Goal: Task Accomplishment & Management: Manage account settings

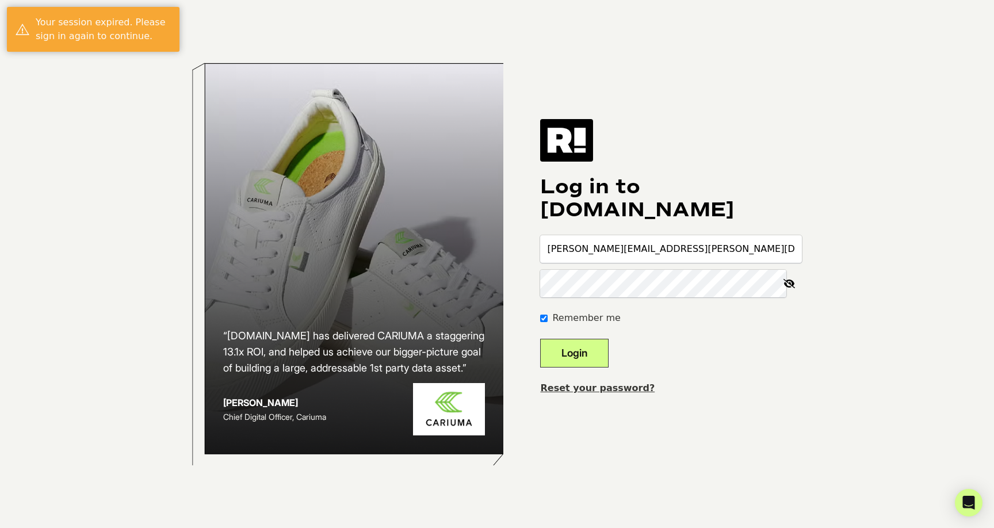
click at [580, 348] on button "Login" at bounding box center [574, 353] width 68 height 29
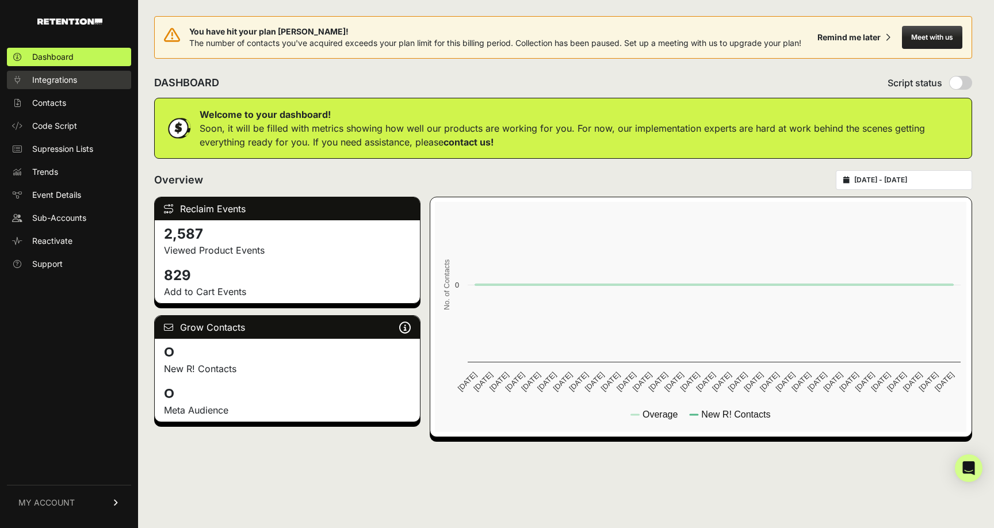
click at [54, 83] on span "Integrations" at bounding box center [54, 80] width 45 height 12
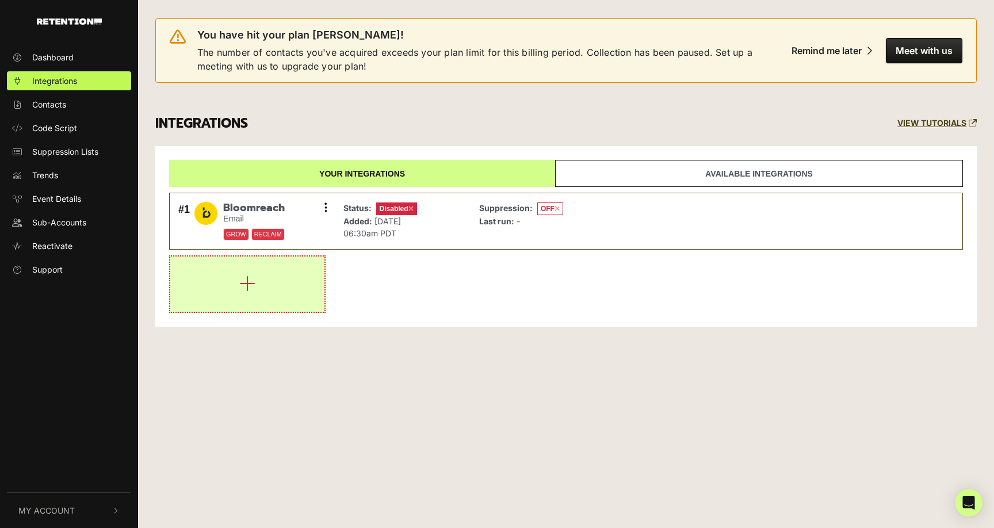
click at [253, 276] on icon "button" at bounding box center [247, 283] width 16 height 18
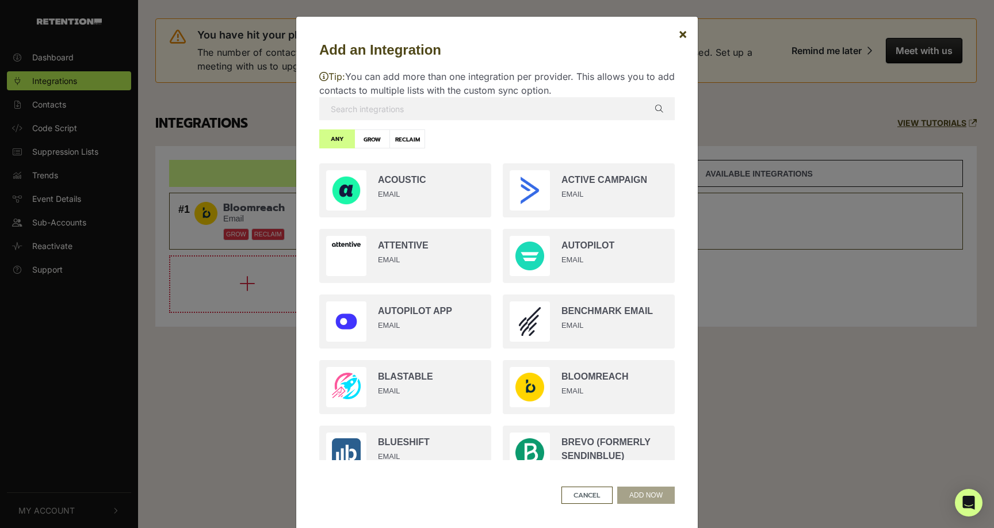
click at [367, 106] on input "text" at bounding box center [497, 108] width 356 height 23
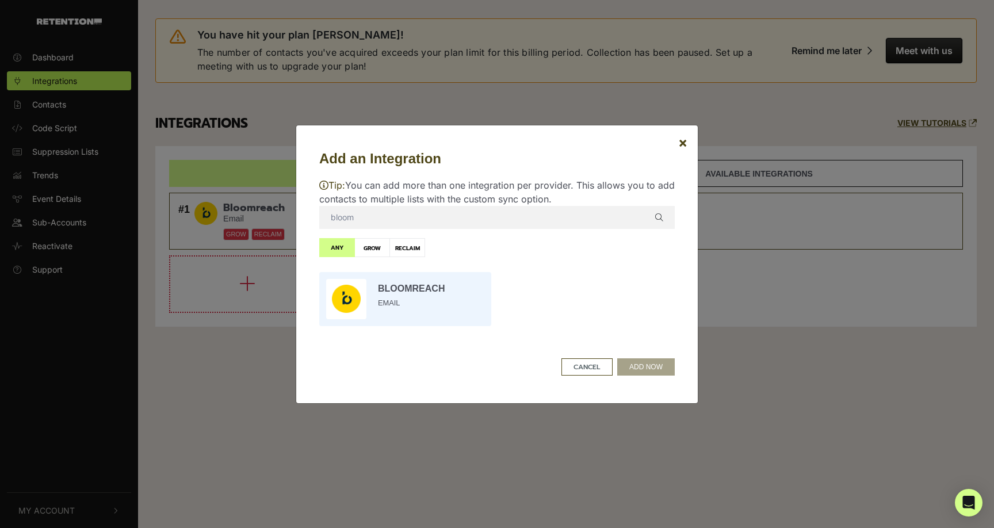
type input "bloom"
click at [389, 285] on input "radio" at bounding box center [406, 299] width 184 height 66
radio input "true"
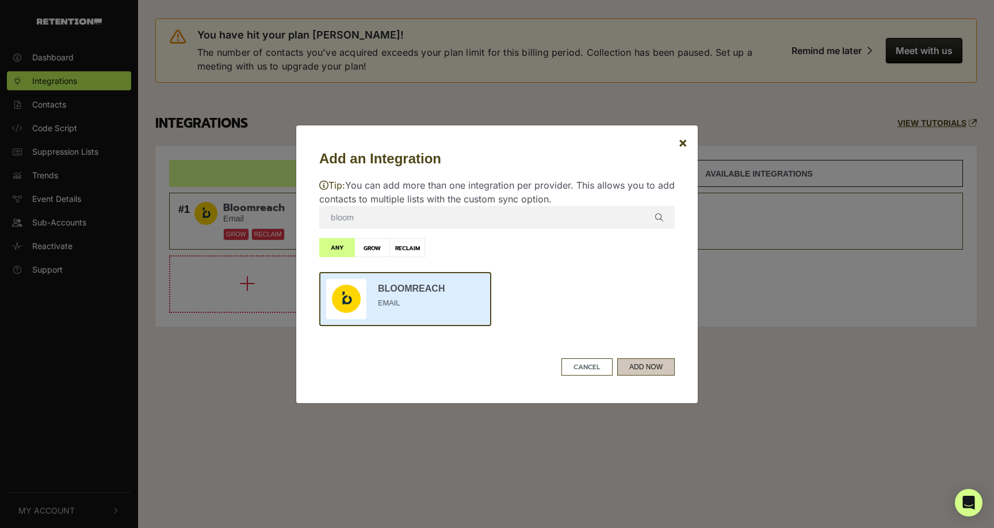
click at [635, 365] on button "ADD NOW" at bounding box center [646, 366] width 58 height 17
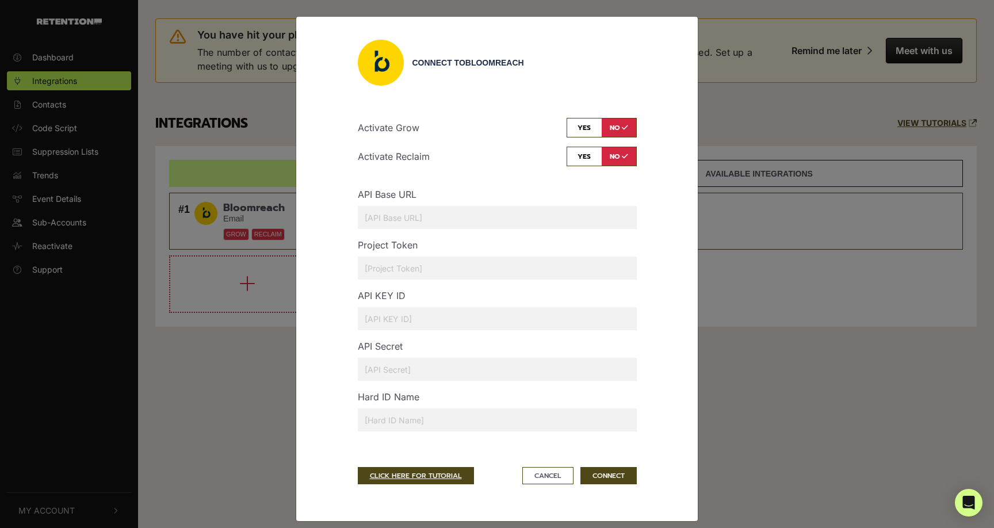
click at [409, 268] on input "text" at bounding box center [497, 268] width 279 height 23
paste input "14e30b82-b993-11ef-a638-c29ef0084f29"
type input "14e30b82-b993-11ef-a638-c29ef0084f29"
click at [392, 214] on input "text" at bounding box center [497, 217] width 279 height 23
paste input "[URL][DOMAIN_NAME]"
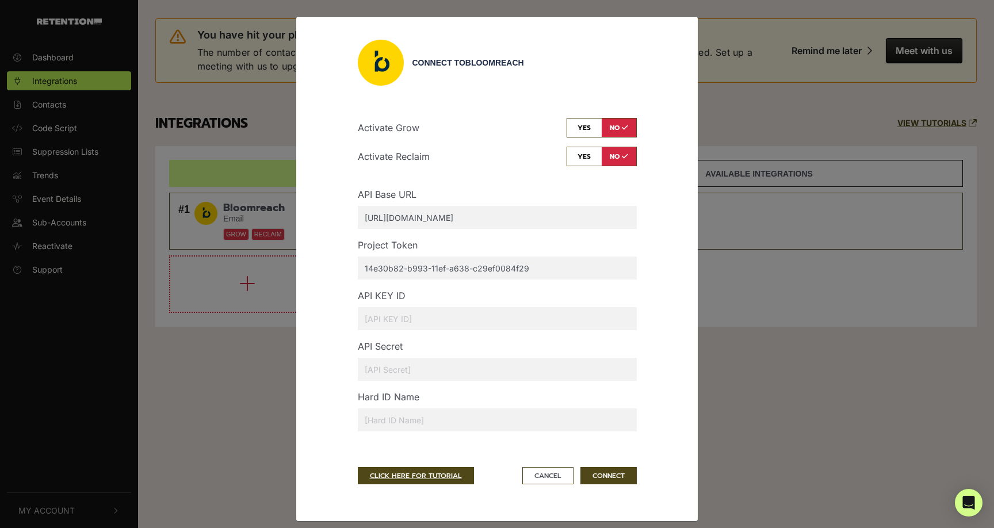
type input "https://hannaandersson-api.bloomreach.co"
click at [405, 368] on input "text" at bounding box center [497, 369] width 279 height 23
paste input "k4hae8adif3m7lx4haxukm52cw97nsia5iw8ly6hfoyqui27ec109tkmxyfhdeij"
type input "k4hae8adif3m7lx4haxukm52cw97nsia5iw8ly6hfoyqui27ec109tkmxyfhdeij"
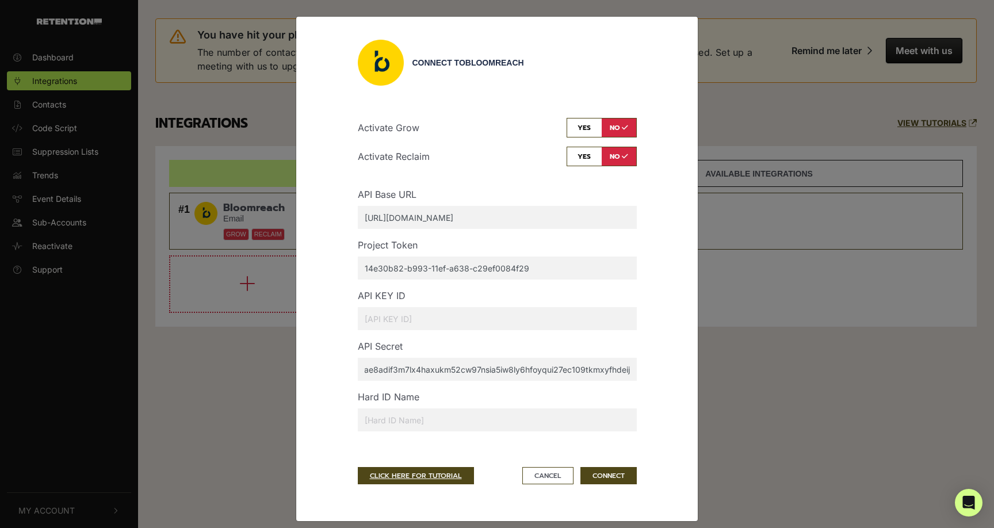
scroll to position [0, 0]
click at [392, 315] on input "text" at bounding box center [497, 318] width 279 height 23
paste input "3t0txxd46vhuimd64vd3e3p5gxca0sweme8javg4vmlcutzbrcvntljdjxjockdl"
type input "3t0txxd46vhuimd64vd3e3p5gxca0sweme8javg4vmlcutzbrcvntljdjxjockdl"
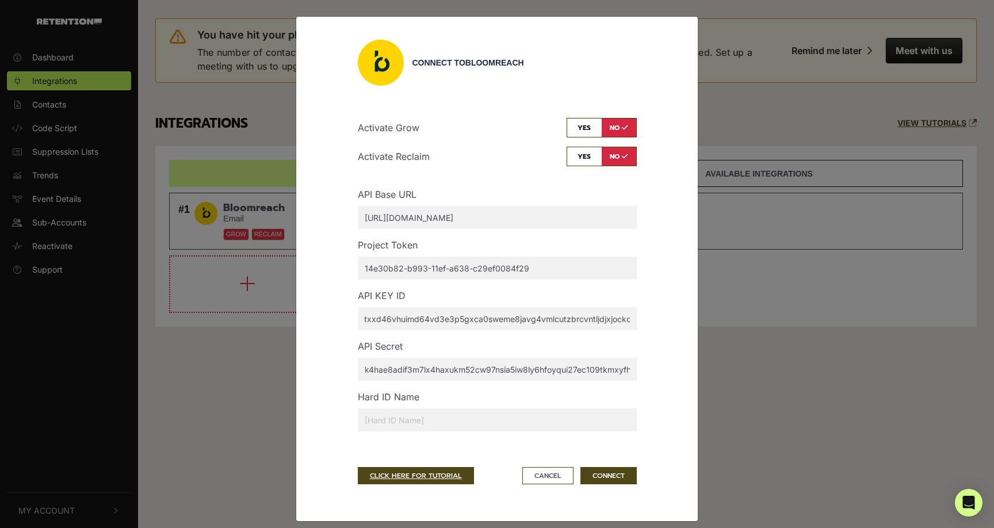
scroll to position [0, 0]
click at [381, 415] on input "text" at bounding box center [497, 419] width 279 height 23
type input "email_id"
click at [616, 471] on button "CONNECT" at bounding box center [608, 475] width 56 height 17
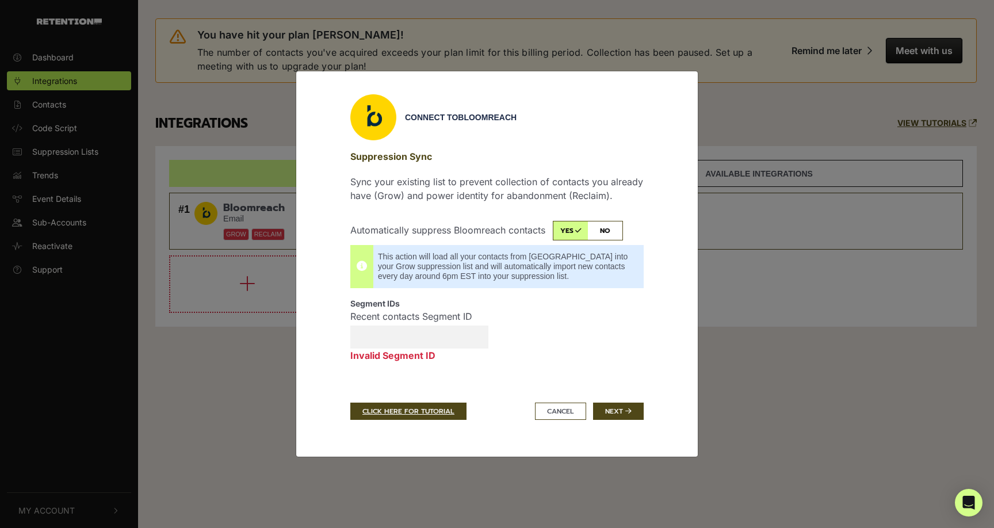
click at [392, 333] on input "Recent contacts Segment ID Invalid Segment ID" at bounding box center [419, 337] width 138 height 23
paste input "68ee3bdc6a7483a14e2b8b3b"
type input "68ee3bdc6a7483a14e2b8b3b"
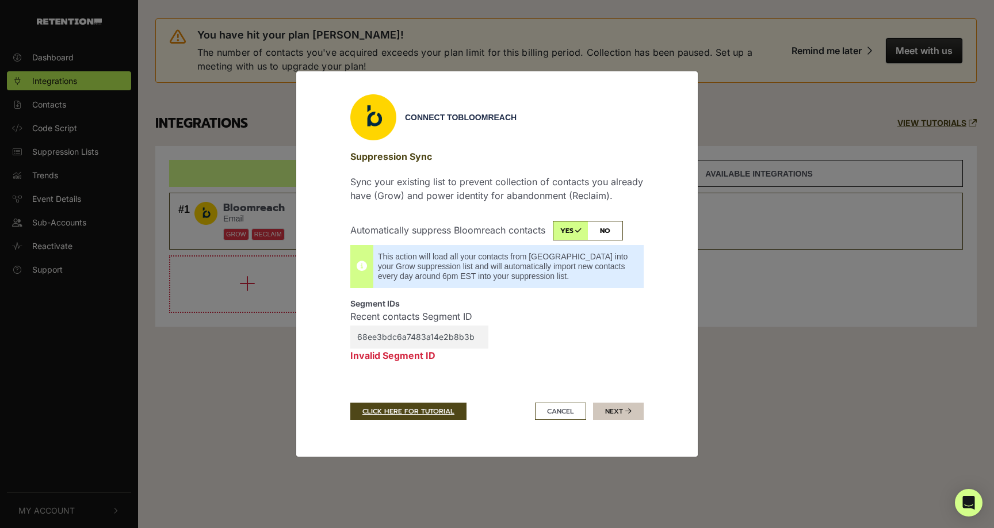
click at [614, 413] on button "Next" at bounding box center [618, 411] width 51 height 17
click at [562, 411] on button "Cancel" at bounding box center [560, 411] width 51 height 17
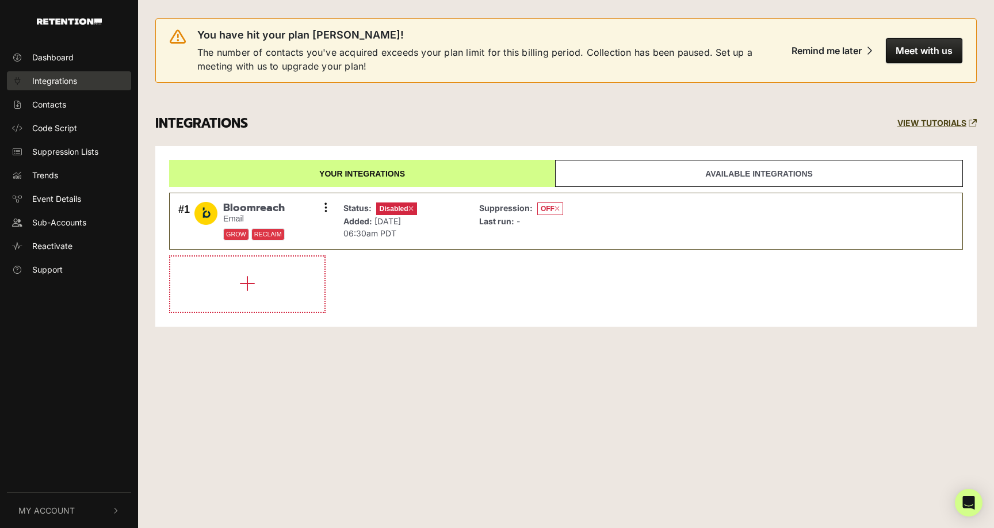
click at [45, 78] on span "Integrations" at bounding box center [54, 81] width 45 height 12
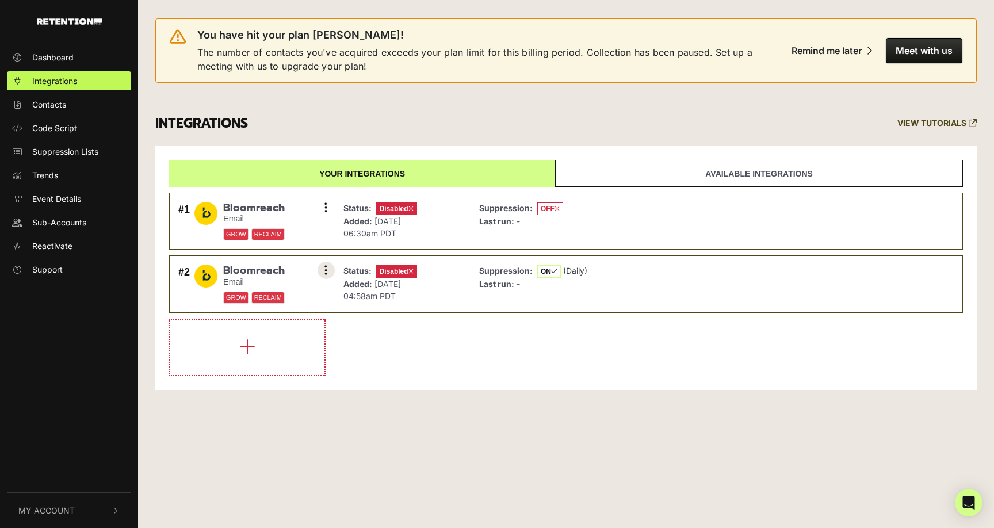
click at [328, 273] on button at bounding box center [326, 270] width 17 height 17
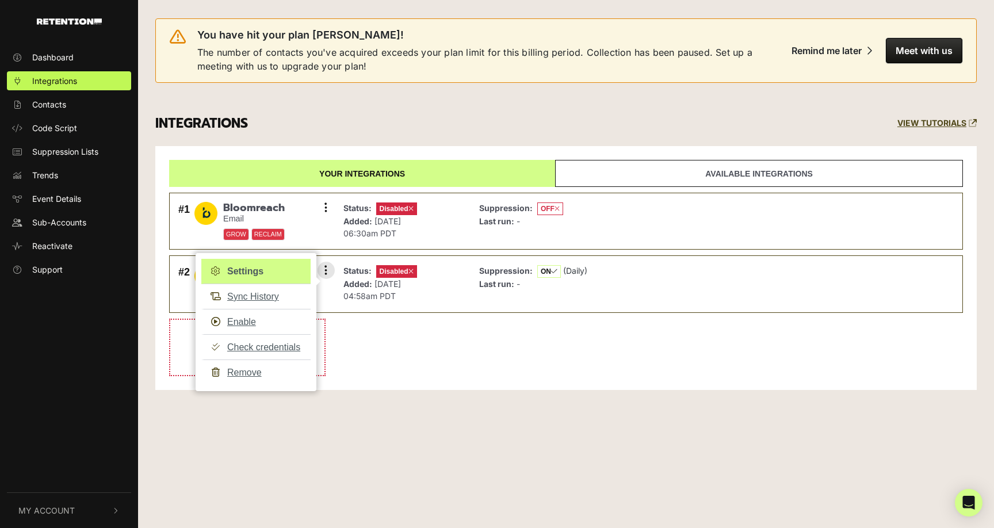
click at [247, 273] on link "Settings" at bounding box center [255, 271] width 109 height 25
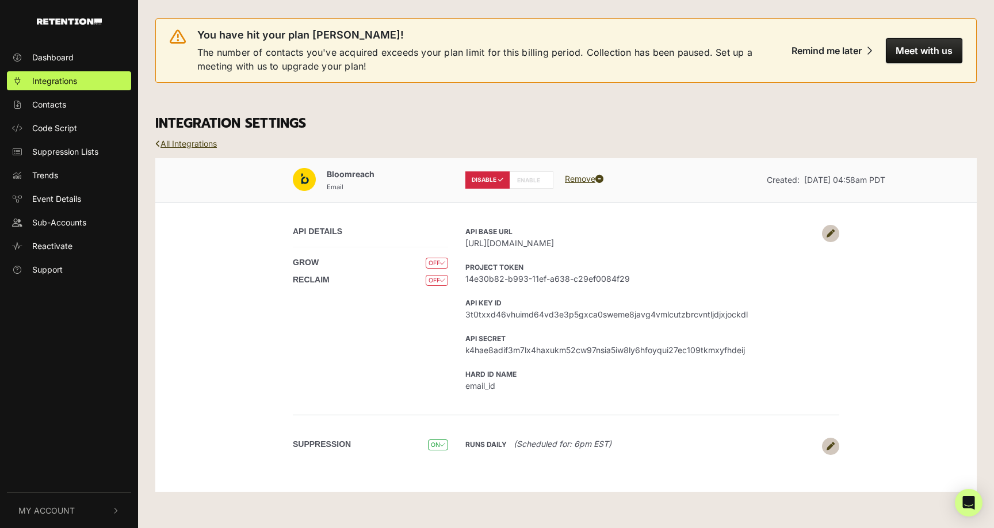
click at [829, 450] on icon at bounding box center [831, 446] width 8 height 8
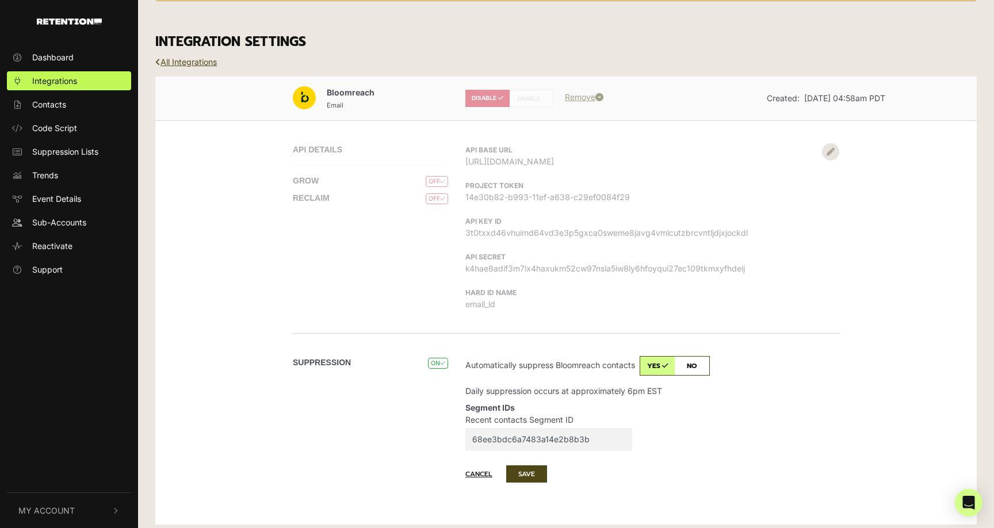
scroll to position [89, 0]
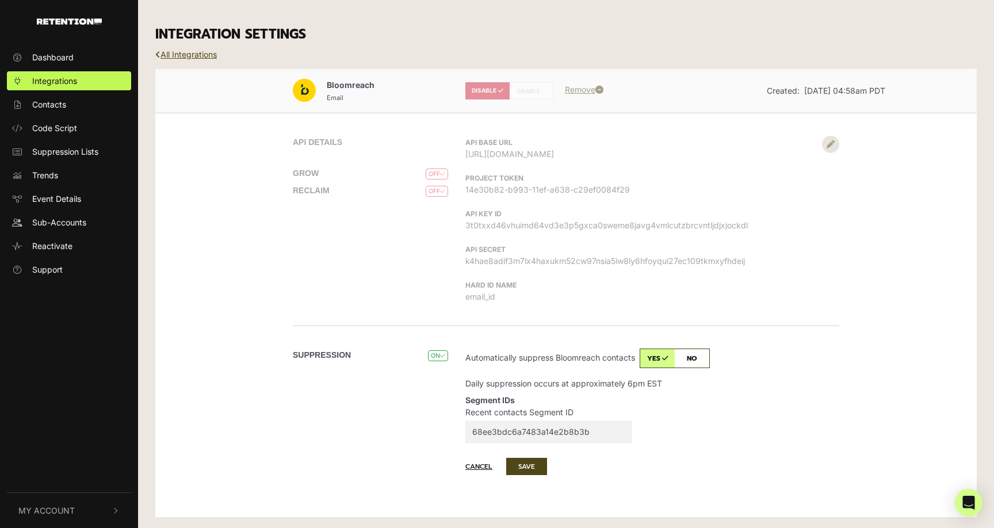
click at [601, 433] on input "68ee3bdc6a7483a14e2b8b3b" at bounding box center [548, 432] width 167 height 23
click at [487, 467] on button "Cancel" at bounding box center [484, 467] width 39 height 16
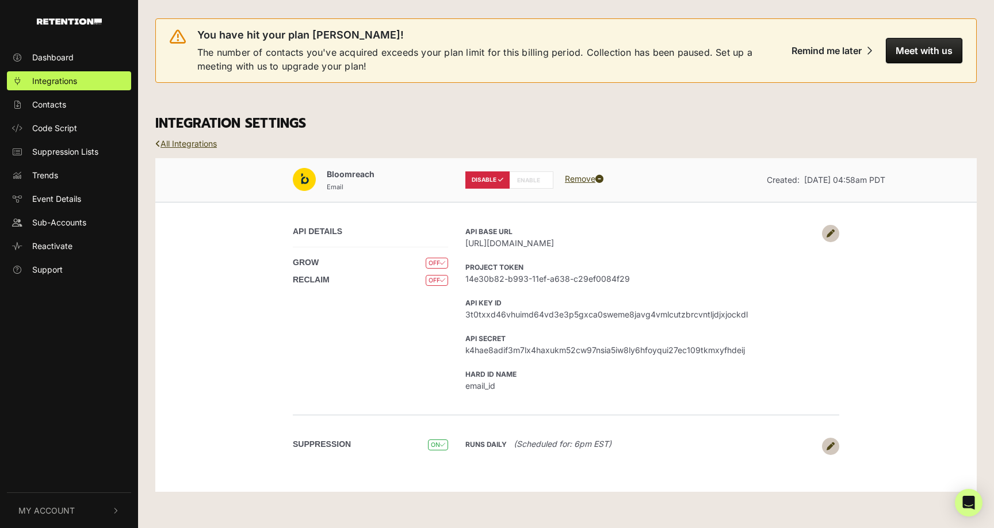
click at [834, 450] on icon at bounding box center [831, 446] width 8 height 8
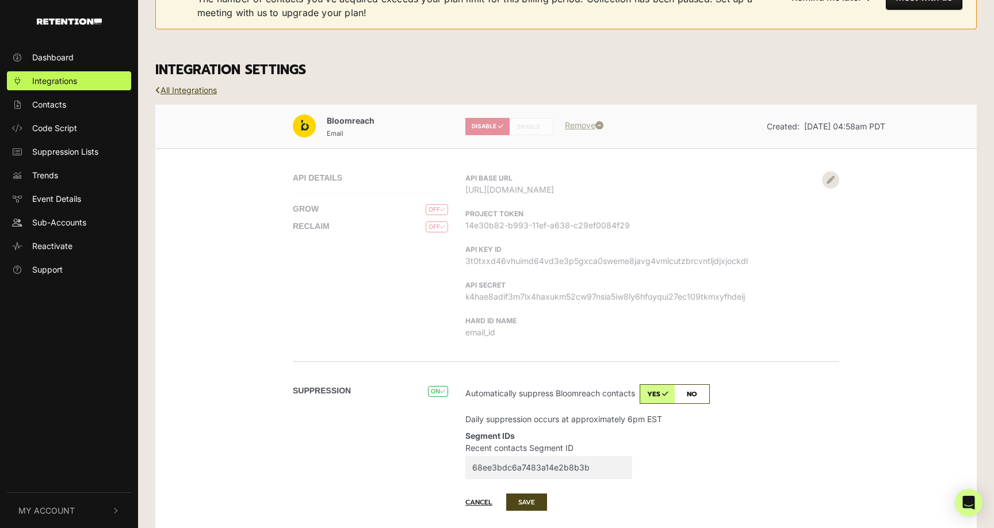
scroll to position [89, 0]
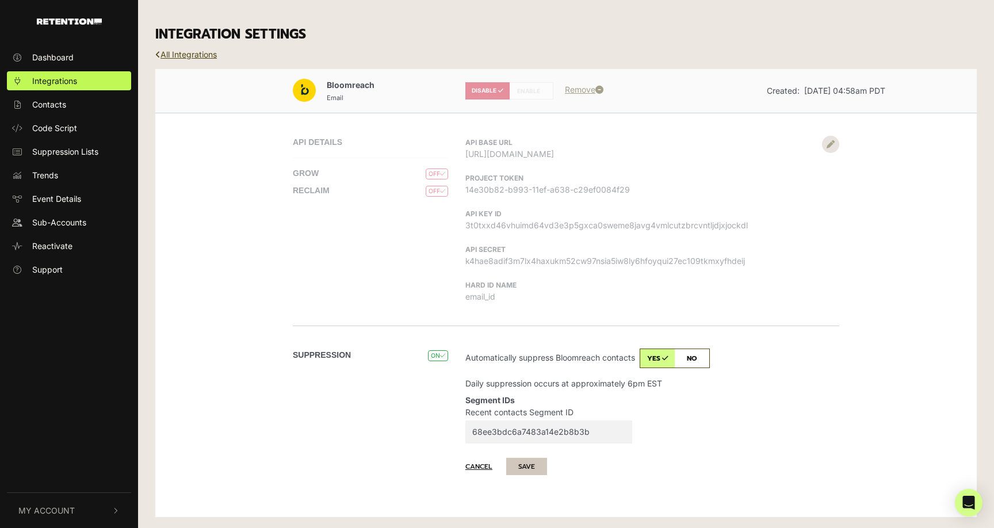
click at [540, 463] on button "SAVE" at bounding box center [526, 466] width 41 height 17
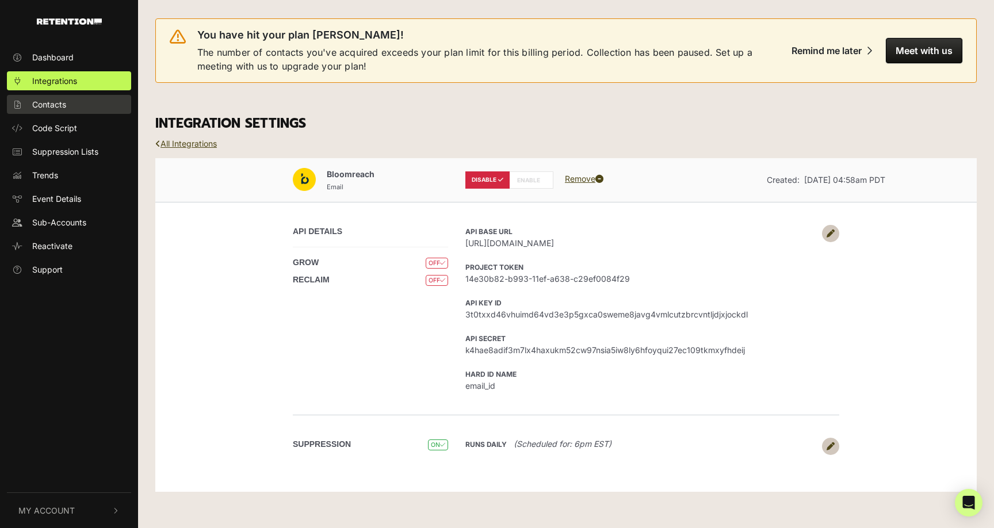
click at [59, 104] on span "Contacts" at bounding box center [49, 104] width 34 height 12
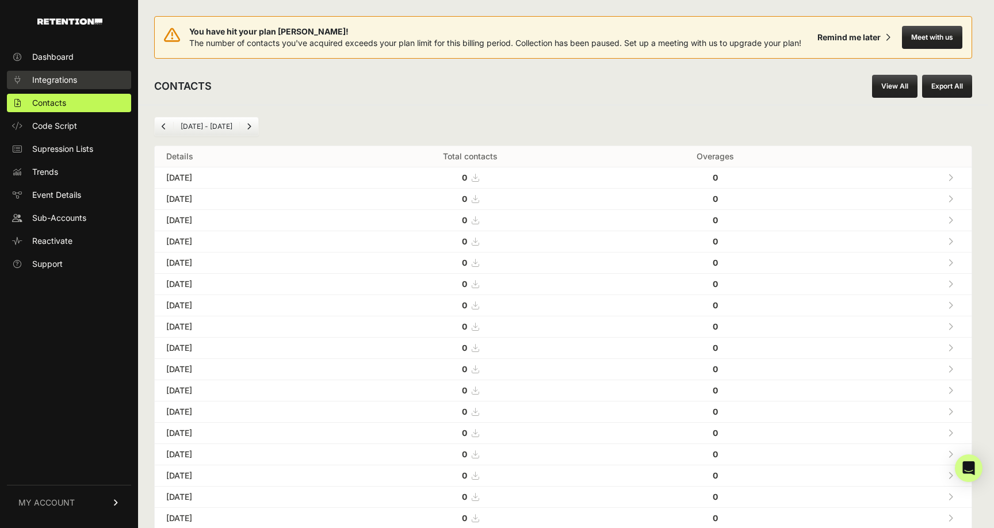
click at [56, 82] on span "Integrations" at bounding box center [54, 80] width 45 height 12
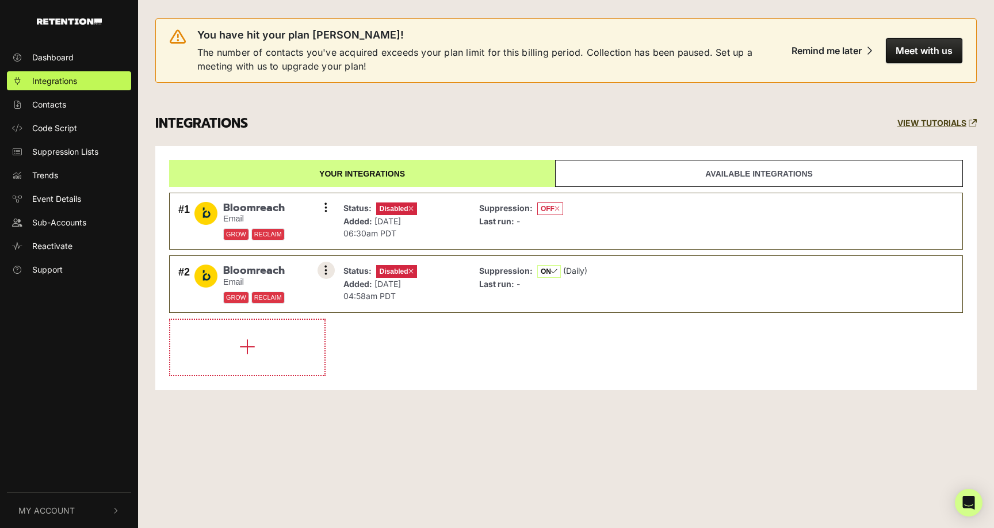
click at [327, 271] on button at bounding box center [326, 270] width 17 height 17
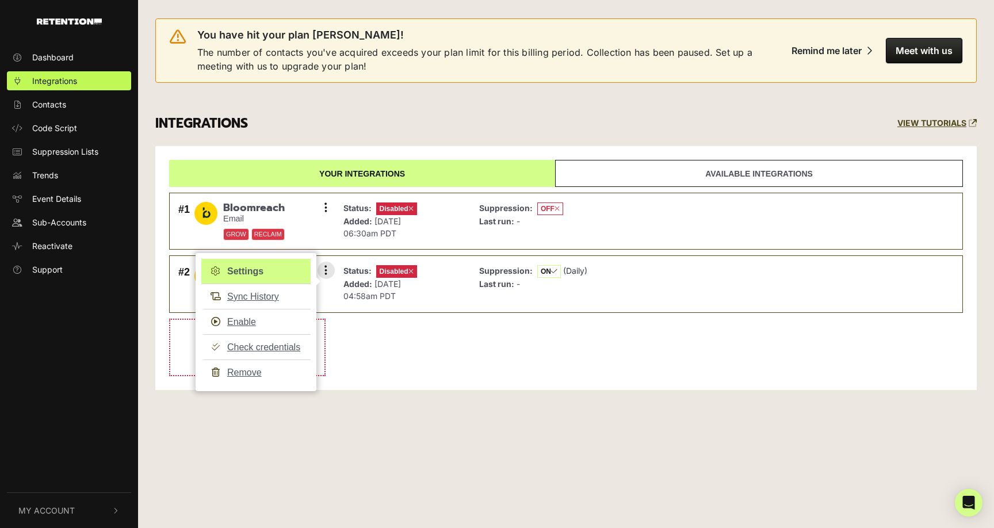
click at [258, 273] on link "Settings" at bounding box center [255, 271] width 109 height 25
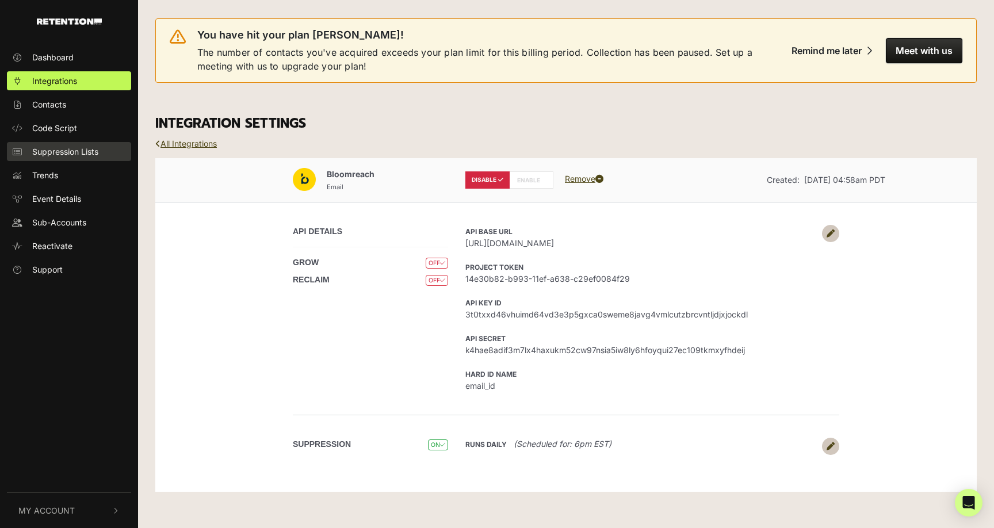
click at [50, 153] on span "Suppression Lists" at bounding box center [65, 152] width 66 height 12
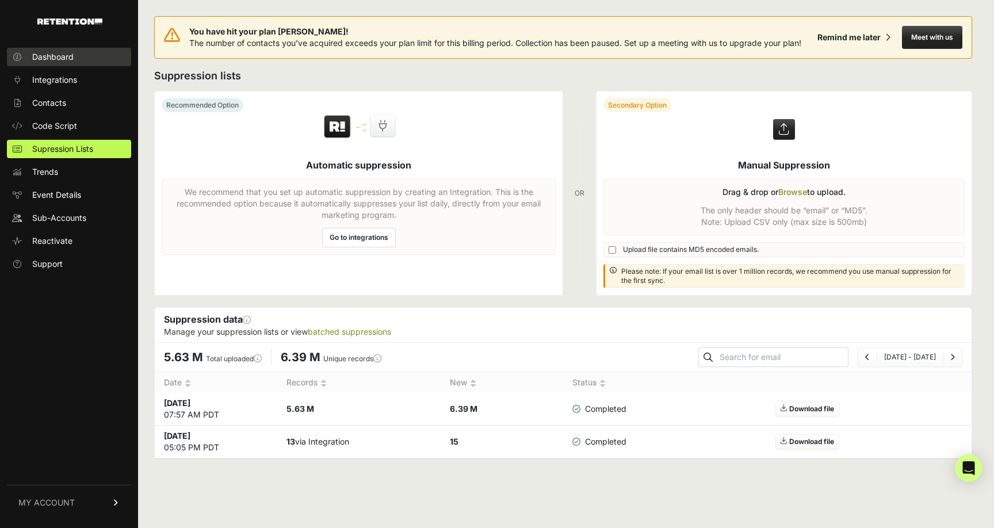
click at [54, 63] on link "Dashboard" at bounding box center [69, 57] width 124 height 18
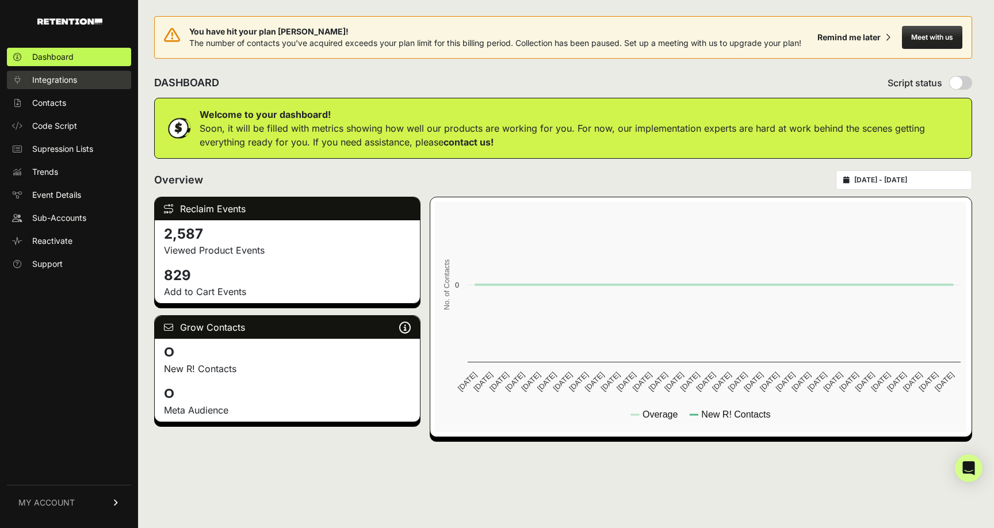
click at [51, 85] on span "Integrations" at bounding box center [54, 80] width 45 height 12
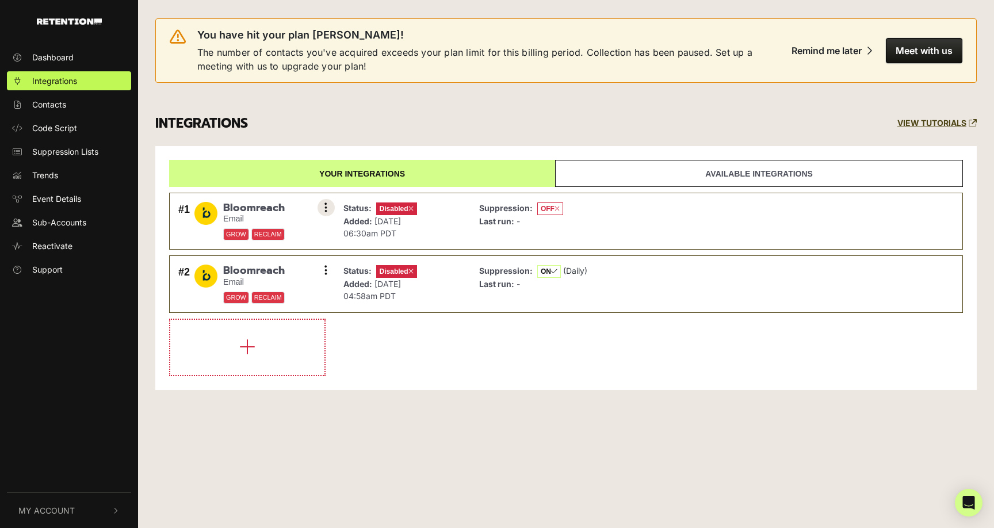
click at [324, 206] on icon at bounding box center [325, 208] width 3 height 12
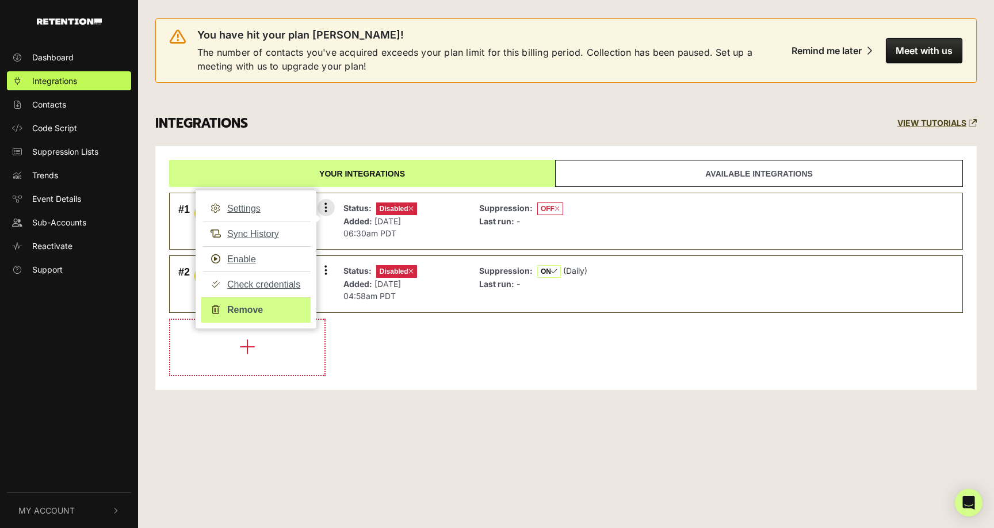
click at [245, 312] on link "Remove" at bounding box center [255, 310] width 109 height 26
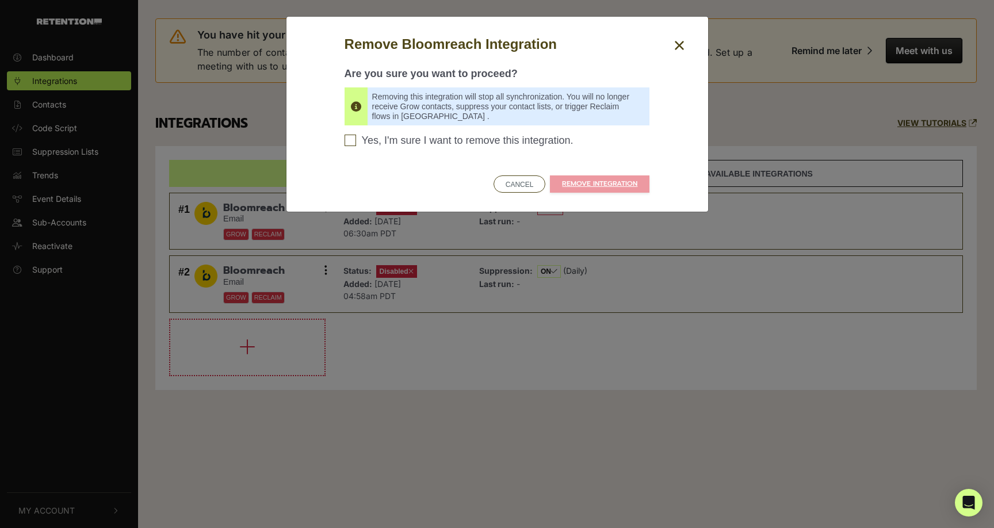
click at [435, 143] on span "Yes, I'm sure I want to remove this integration." at bounding box center [468, 141] width 212 height 13
click at [356, 143] on input "Yes, I'm sure I want to remove this integration. Please confirm to continue" at bounding box center [351, 141] width 12 height 12
checkbox input "true"
click at [602, 183] on link "REMOVE INTEGRATION" at bounding box center [600, 183] width 100 height 17
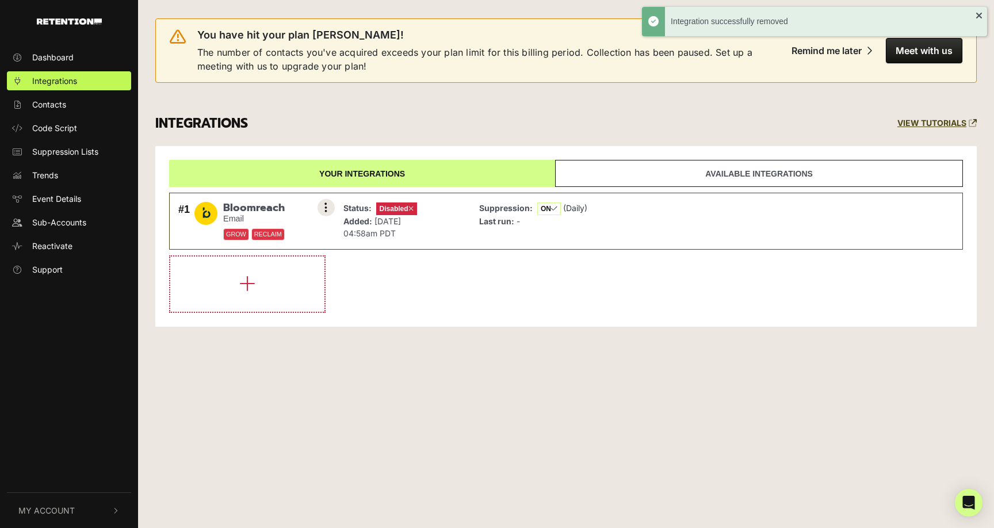
click at [329, 207] on button at bounding box center [326, 207] width 17 height 17
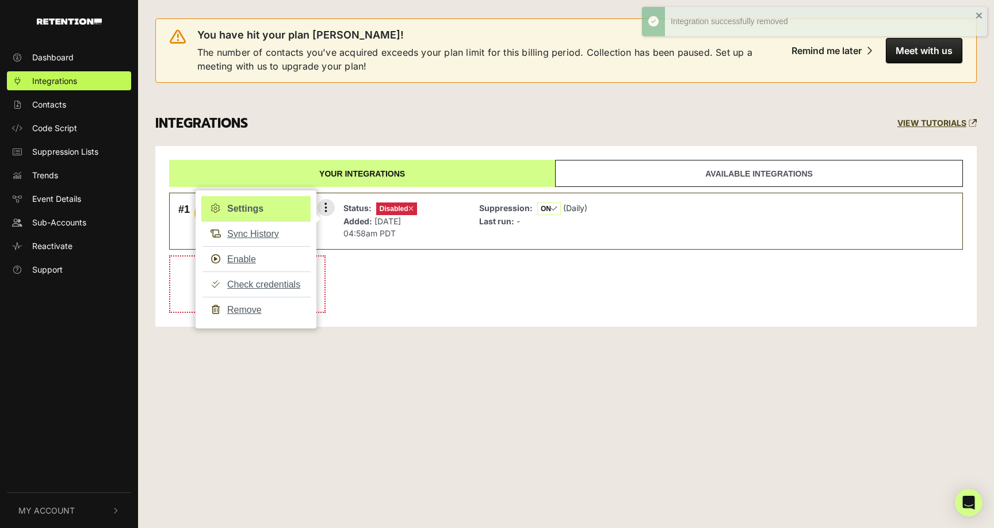
click at [273, 212] on link "Settings" at bounding box center [255, 208] width 109 height 25
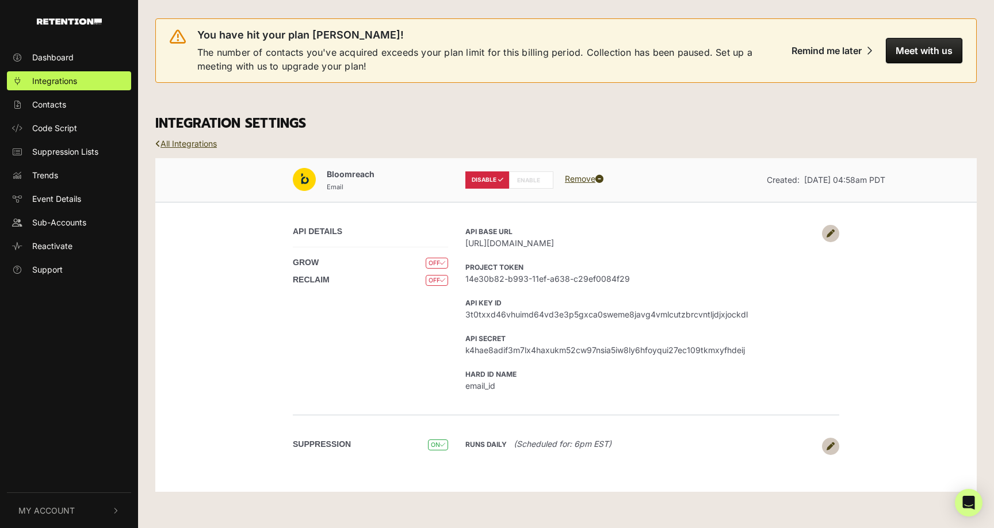
click at [526, 182] on label "ENABLE" at bounding box center [531, 179] width 44 height 17
radio input "false"
radio input "true"
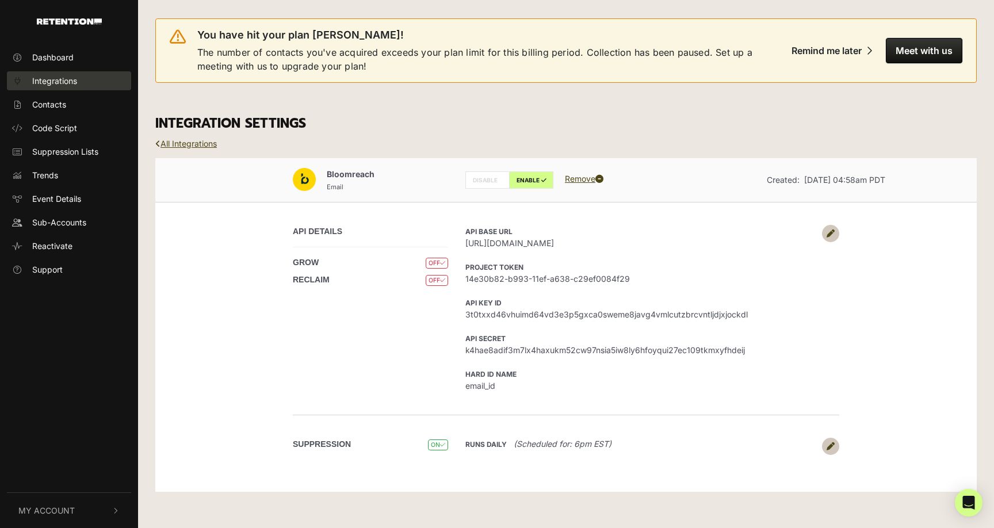
click at [58, 81] on span "Integrations" at bounding box center [54, 81] width 45 height 12
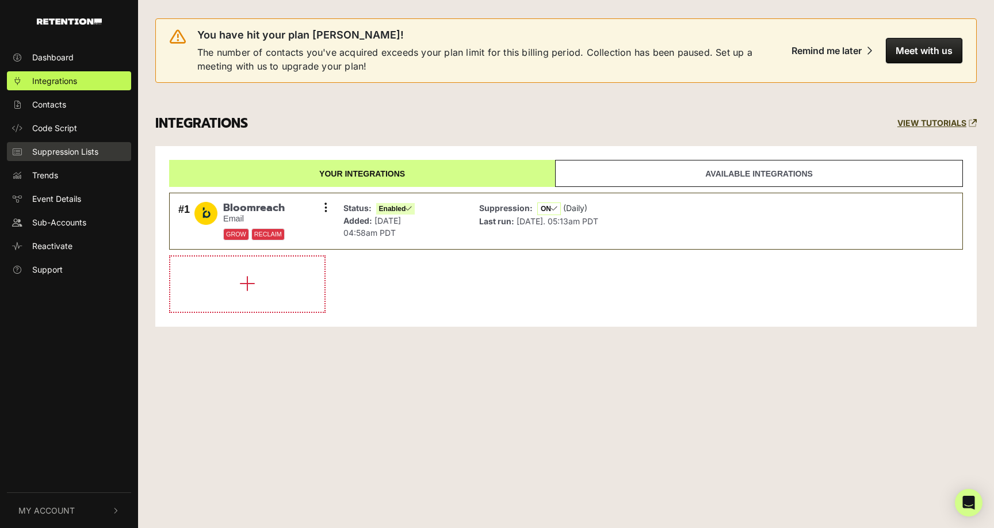
click at [41, 154] on span "Suppression Lists" at bounding box center [65, 152] width 66 height 12
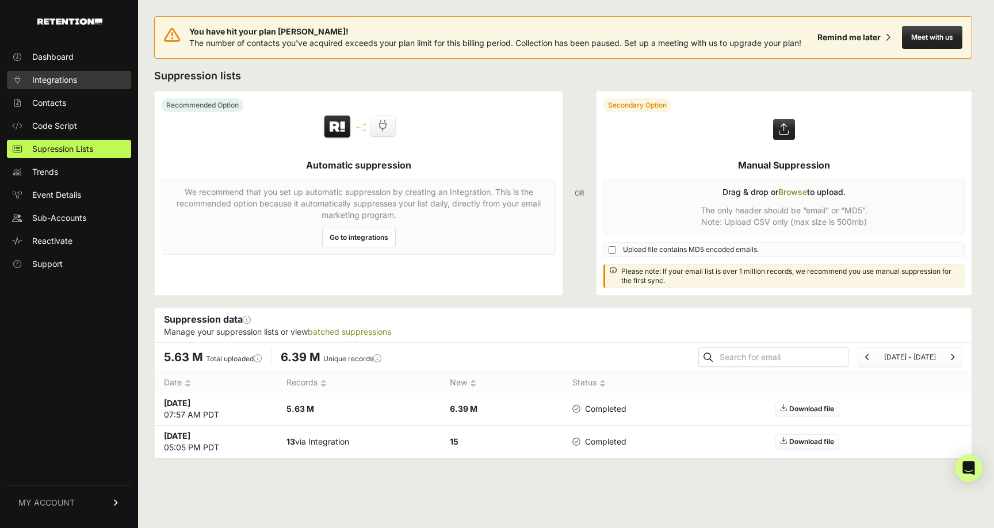
click at [51, 86] on link "Integrations" at bounding box center [69, 80] width 124 height 18
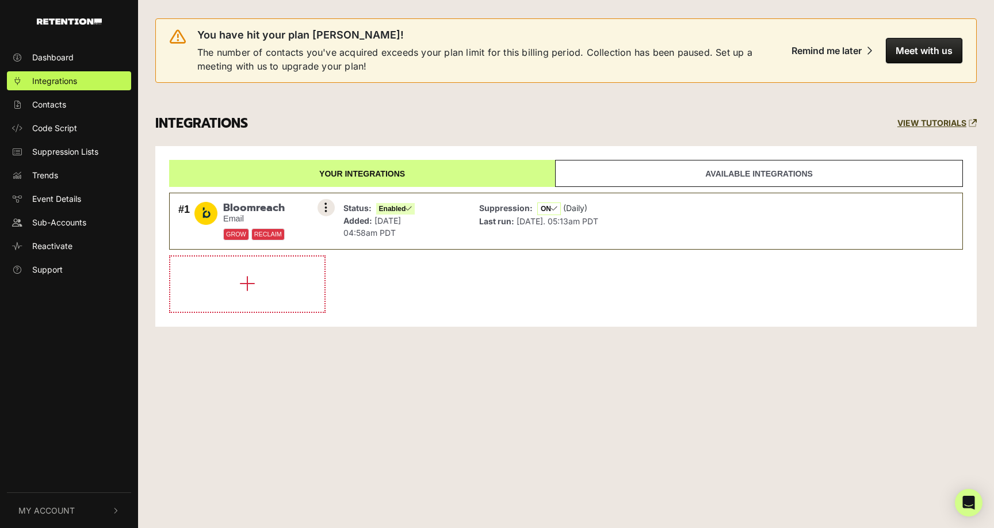
click at [328, 206] on button at bounding box center [326, 207] width 17 height 17
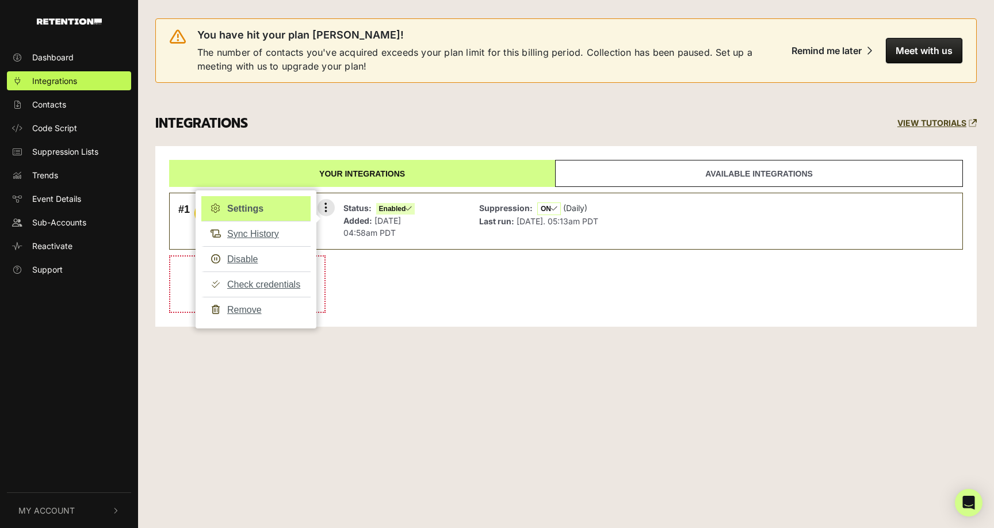
click at [252, 208] on link "Settings" at bounding box center [255, 208] width 109 height 25
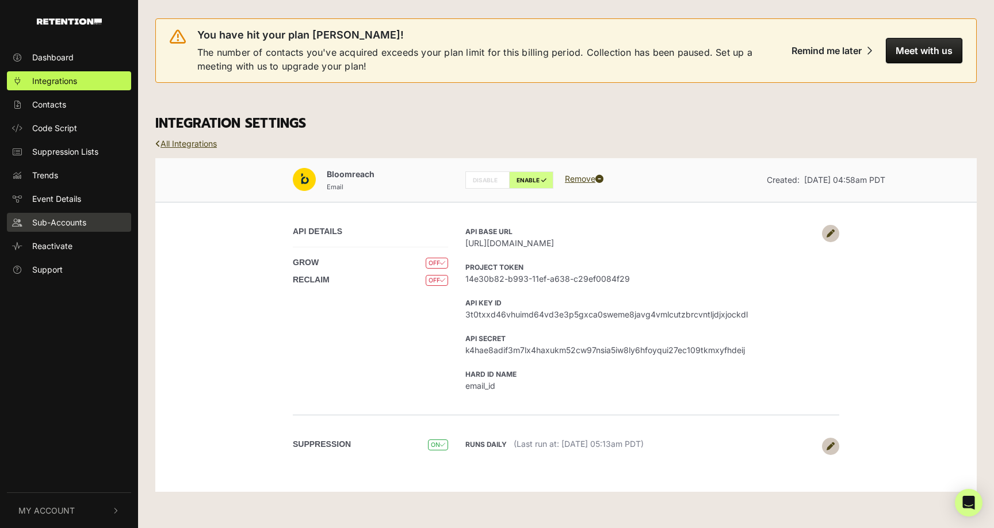
click at [45, 220] on span "Sub-Accounts" at bounding box center [59, 222] width 54 height 12
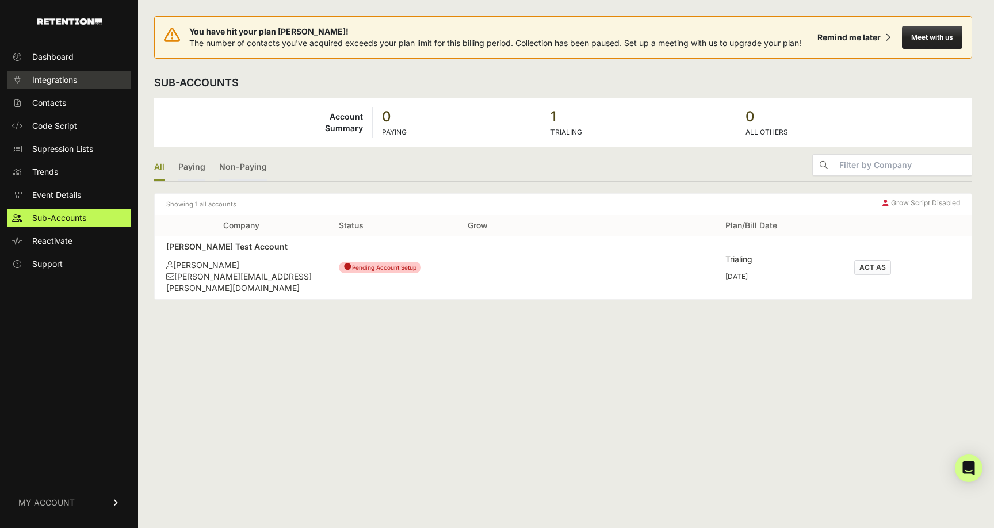
click at [55, 83] on span "Integrations" at bounding box center [54, 80] width 45 height 12
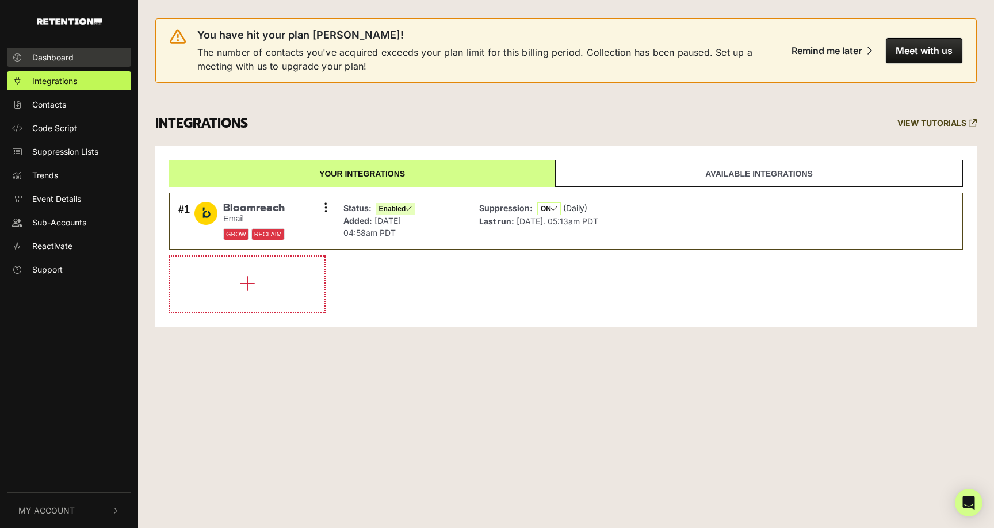
click at [65, 54] on span "Dashboard" at bounding box center [52, 57] width 41 height 12
